Goal: Task Accomplishment & Management: Use online tool/utility

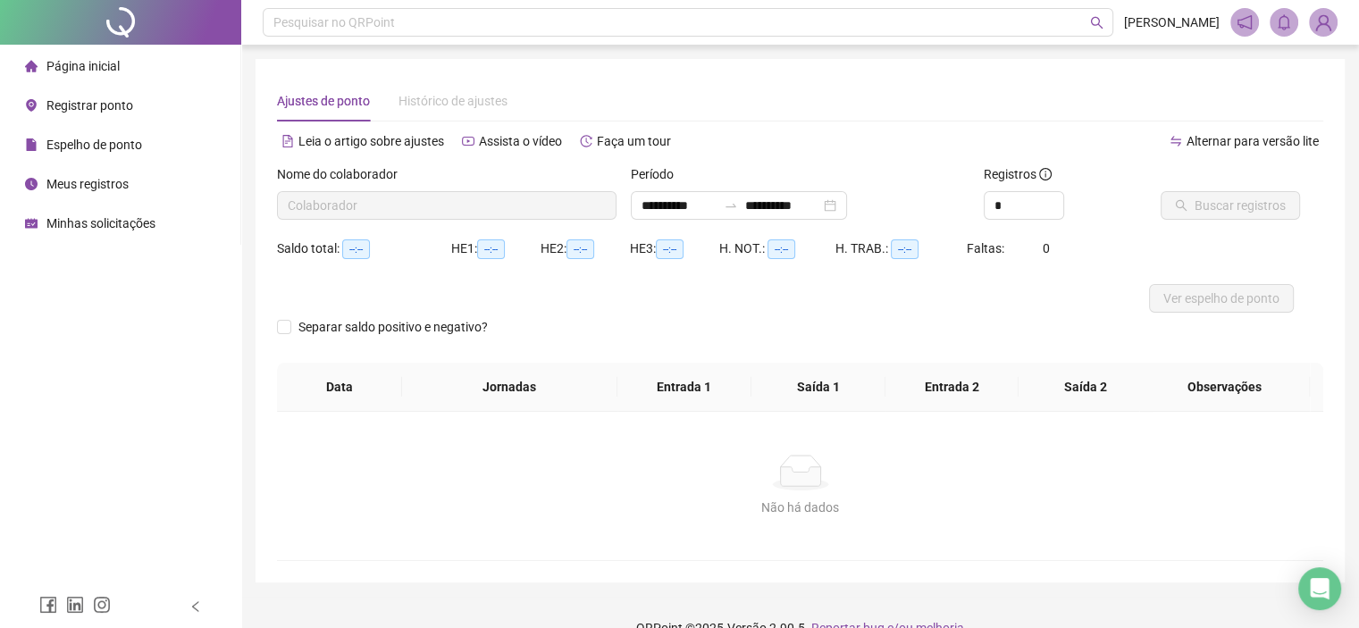
type input "**********"
click at [93, 105] on span "Registrar ponto" at bounding box center [89, 105] width 87 height 14
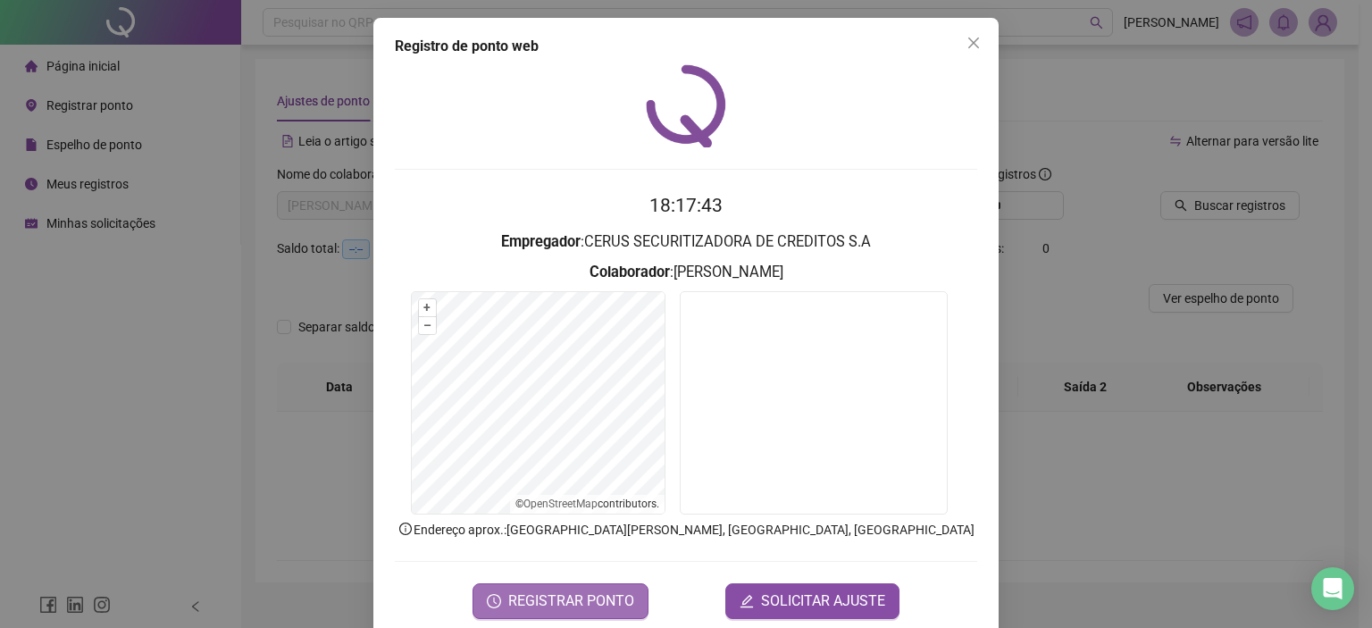
click at [540, 605] on span "REGISTRAR PONTO" at bounding box center [571, 600] width 126 height 21
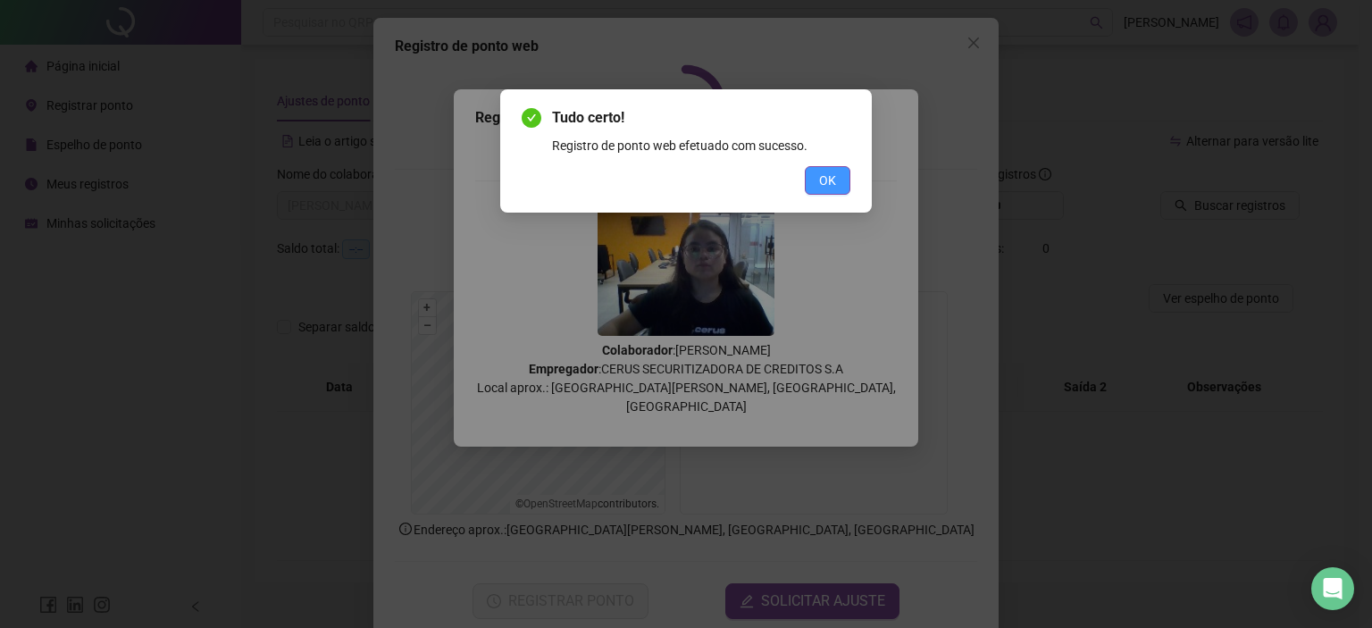
click at [815, 186] on button "OK" at bounding box center [828, 180] width 46 height 29
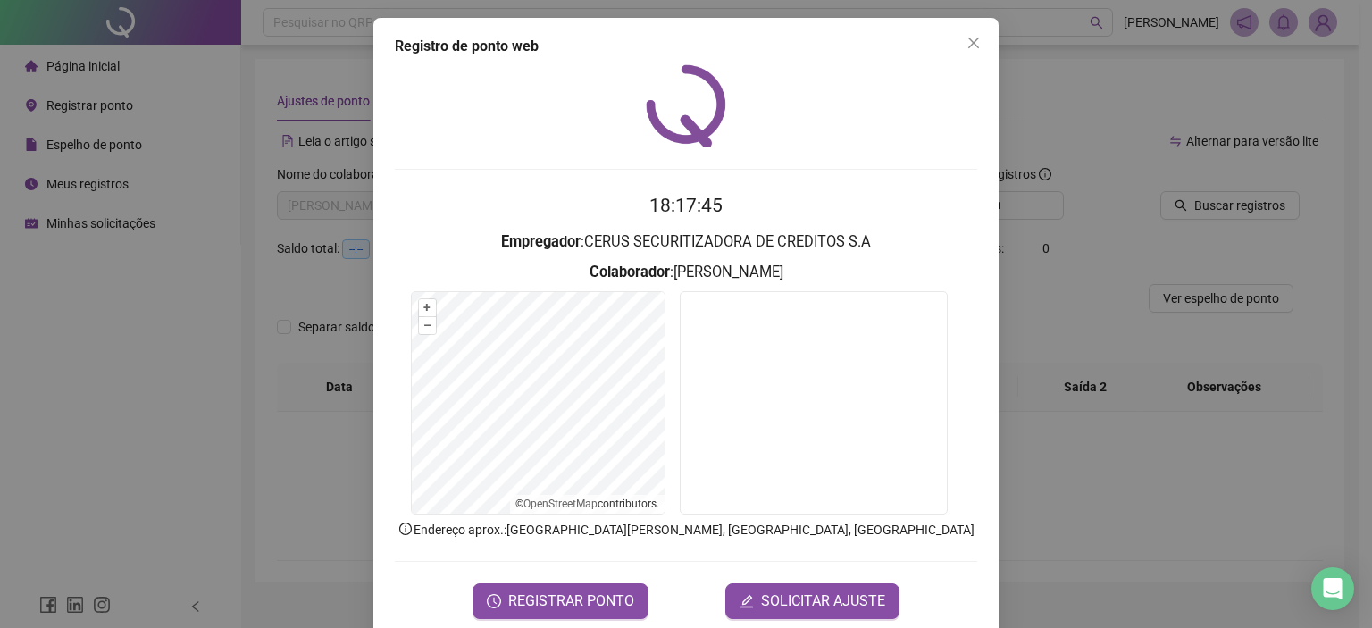
click at [981, 41] on div "Registro de ponto web 18:17:45 Empregador : CERUS SECURITIZADORA DE CREDITOS S.…" at bounding box center [685, 327] width 625 height 619
click at [968, 46] on icon "close" at bounding box center [973, 43] width 14 height 14
